Goal: Information Seeking & Learning: Learn about a topic

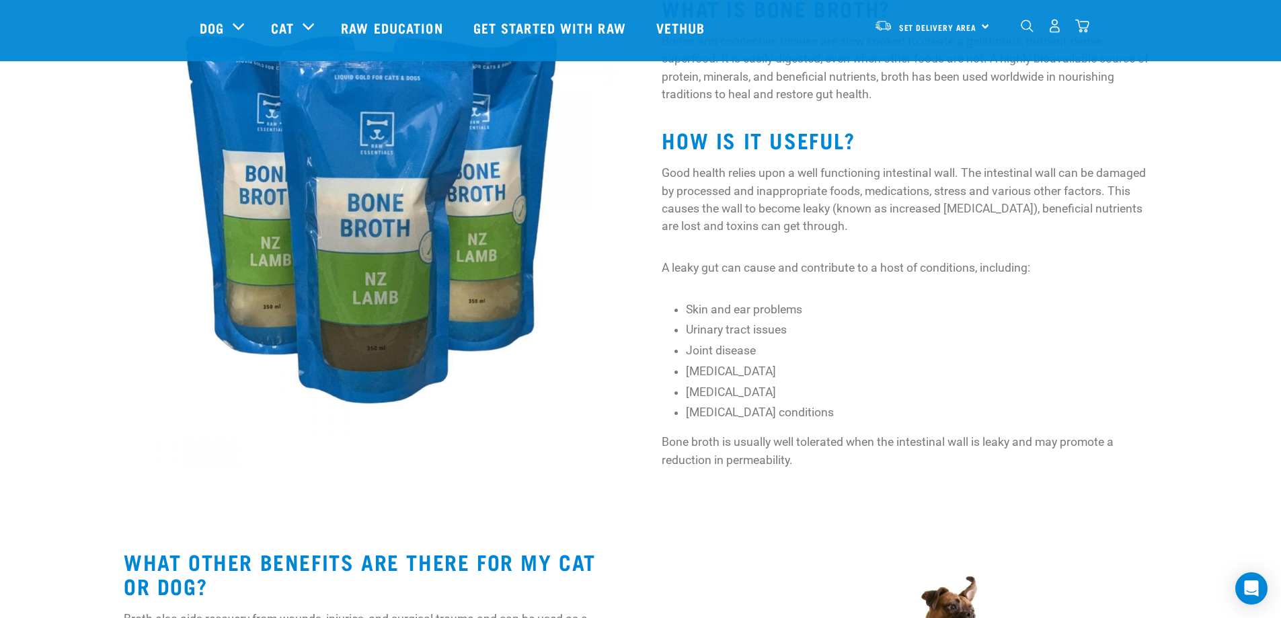
scroll to position [538, 0]
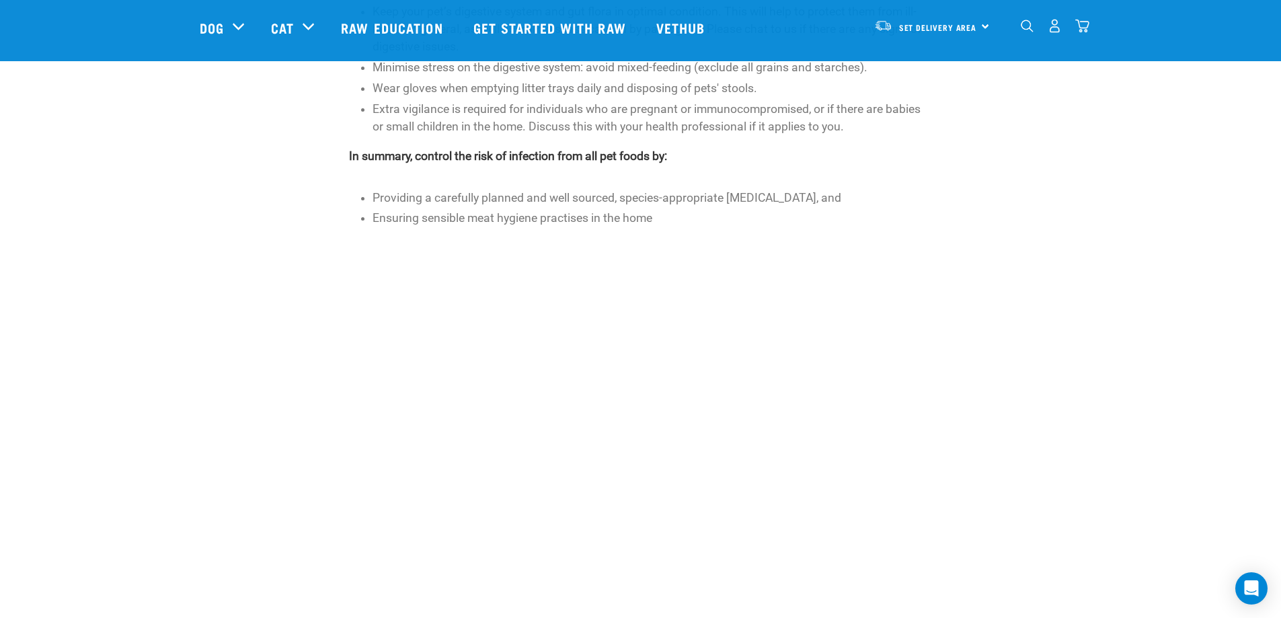
scroll to position [673, 0]
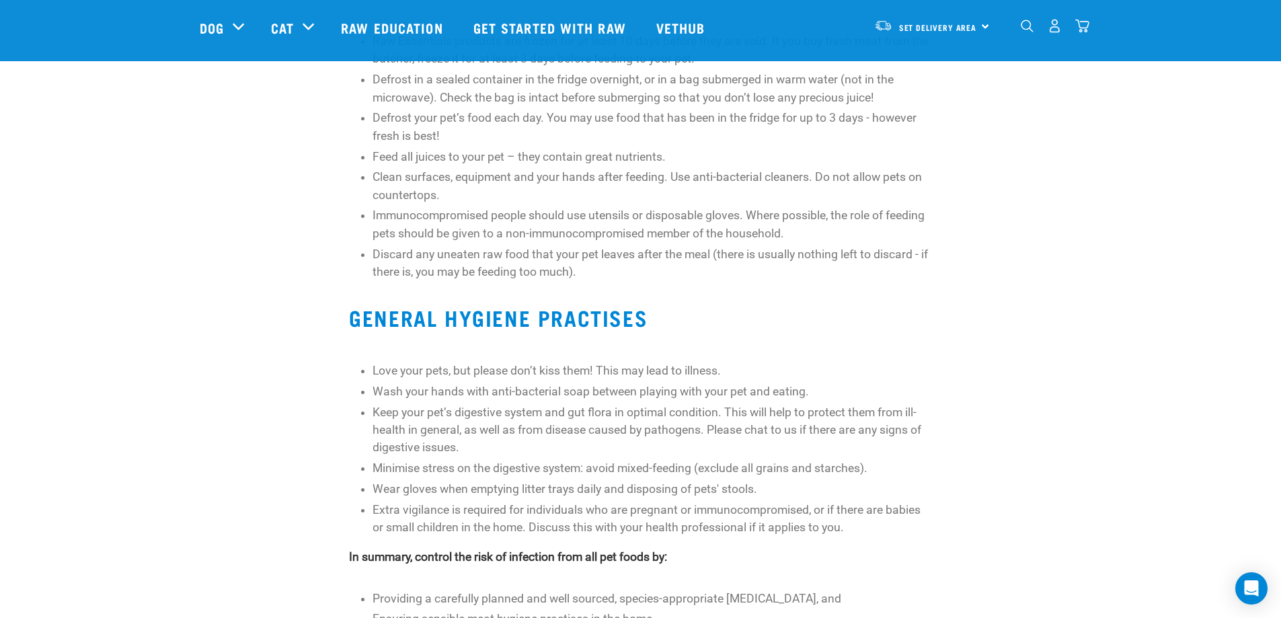
scroll to position [269, 0]
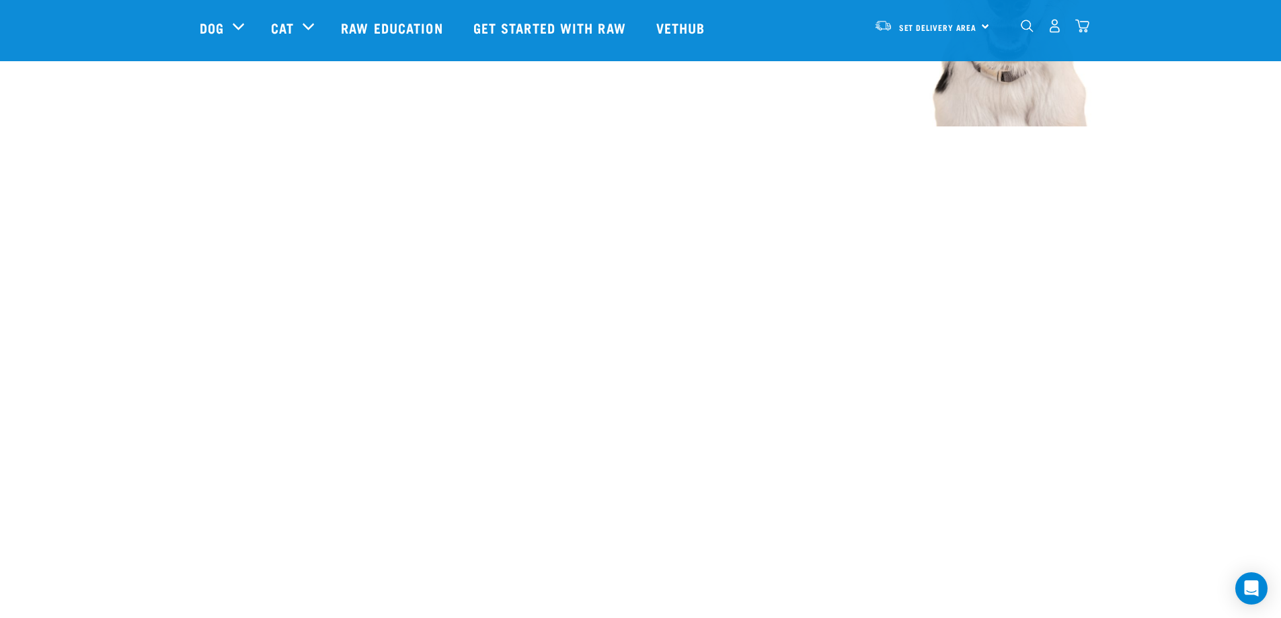
scroll to position [1816, 0]
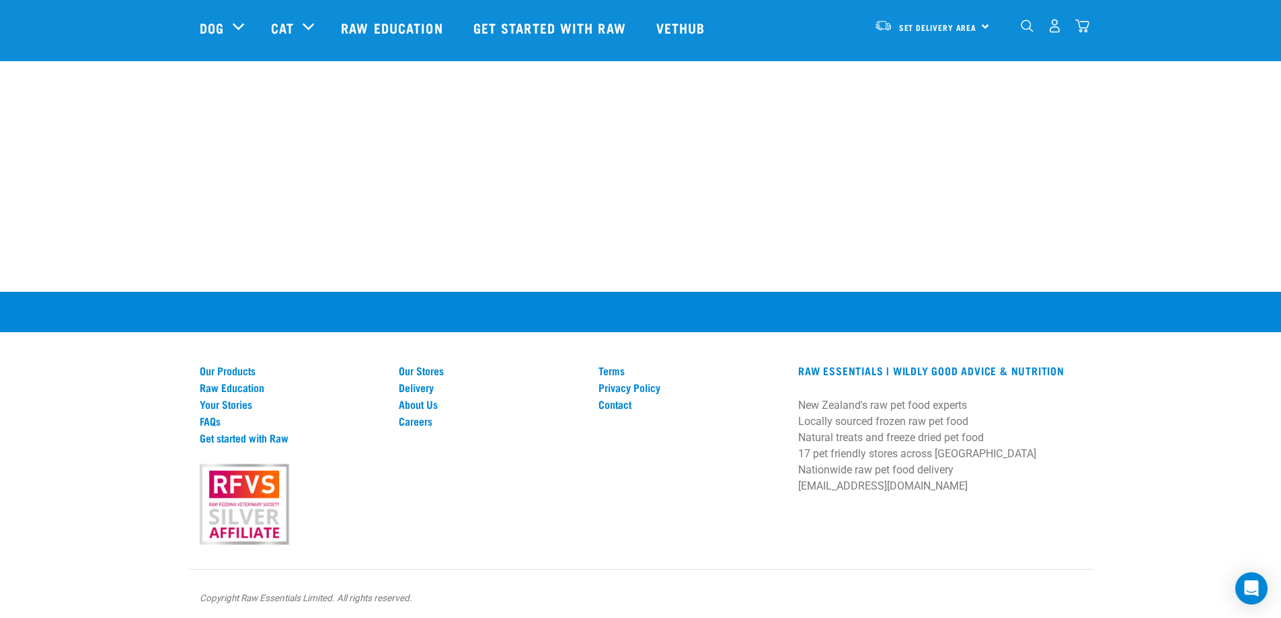
scroll to position [1162, 0]
